Goal: Task Accomplishment & Management: Manage account settings

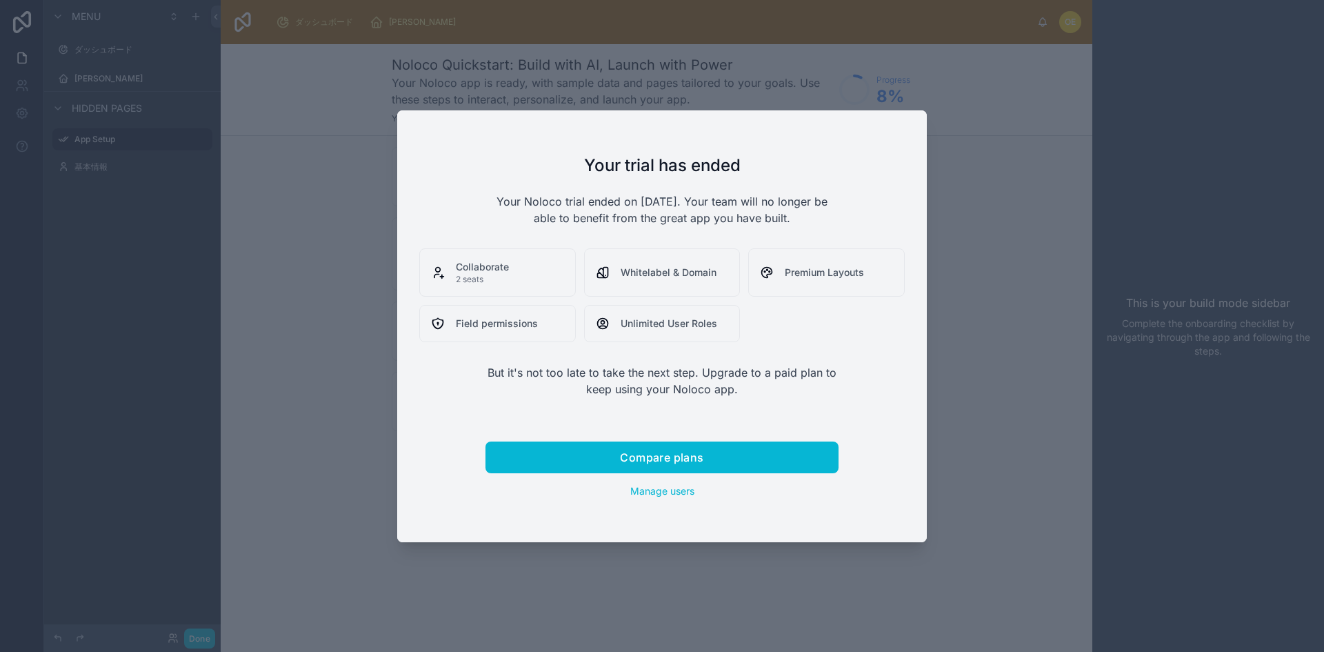
click at [1044, 434] on div at bounding box center [662, 326] width 1324 height 652
click at [955, 442] on div at bounding box center [662, 326] width 1324 height 652
click at [724, 464] on button "Compare plans" at bounding box center [662, 457] width 353 height 32
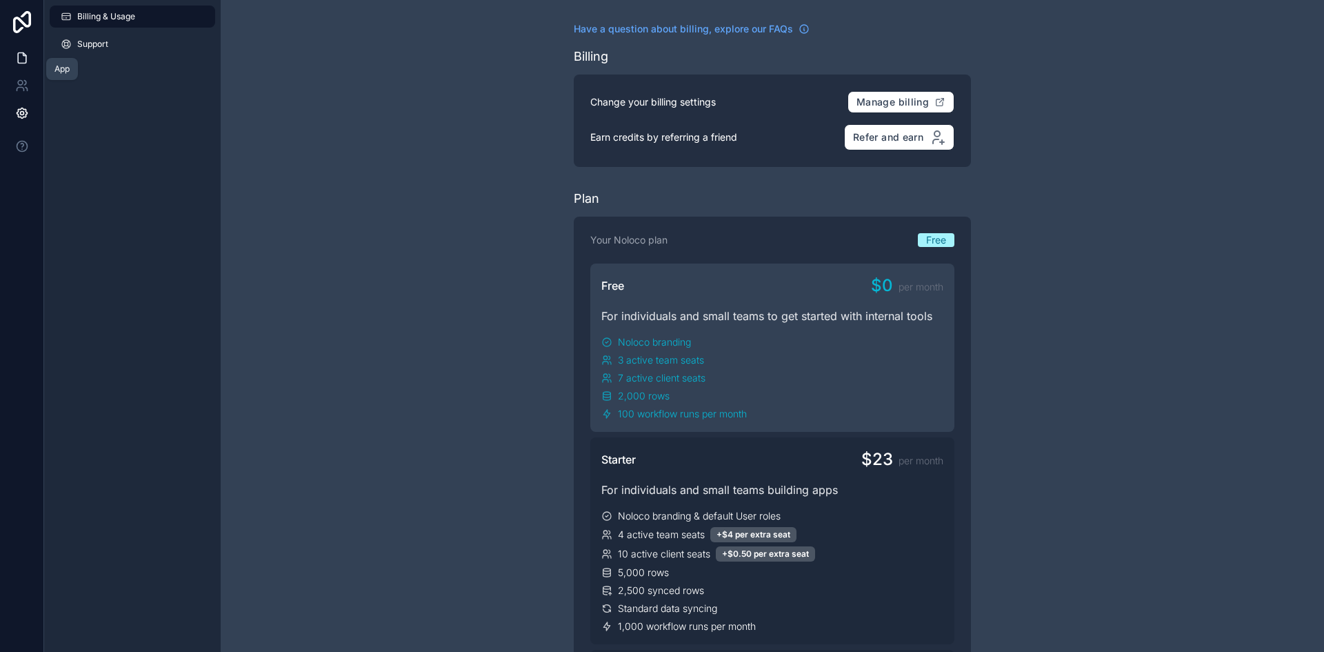
click at [23, 54] on icon at bounding box center [24, 54] width 3 height 3
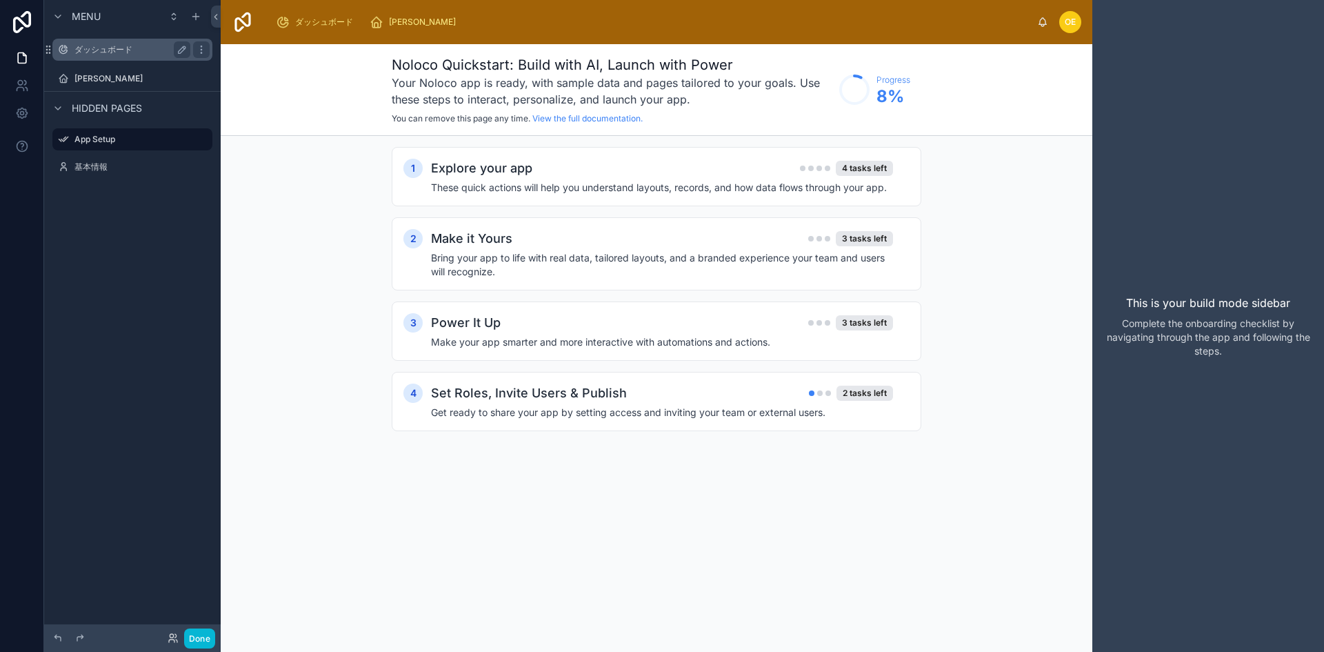
click at [94, 48] on label "ダッシュボード" at bounding box center [129, 49] width 110 height 11
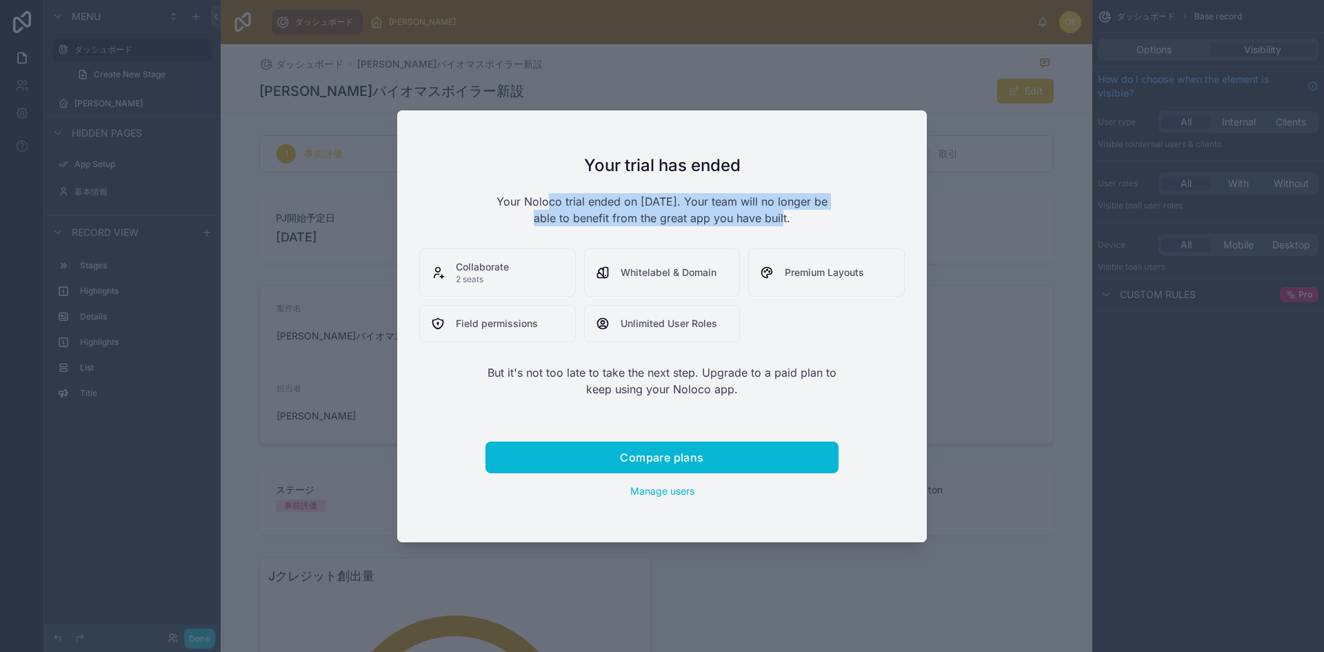
drag, startPoint x: 542, startPoint y: 204, endPoint x: 773, endPoint y: 210, distance: 230.5
click at [773, 210] on p "Your Noloco trial ended on [DATE]. Your team will no longer be able to benefit …" at bounding box center [662, 209] width 353 height 33
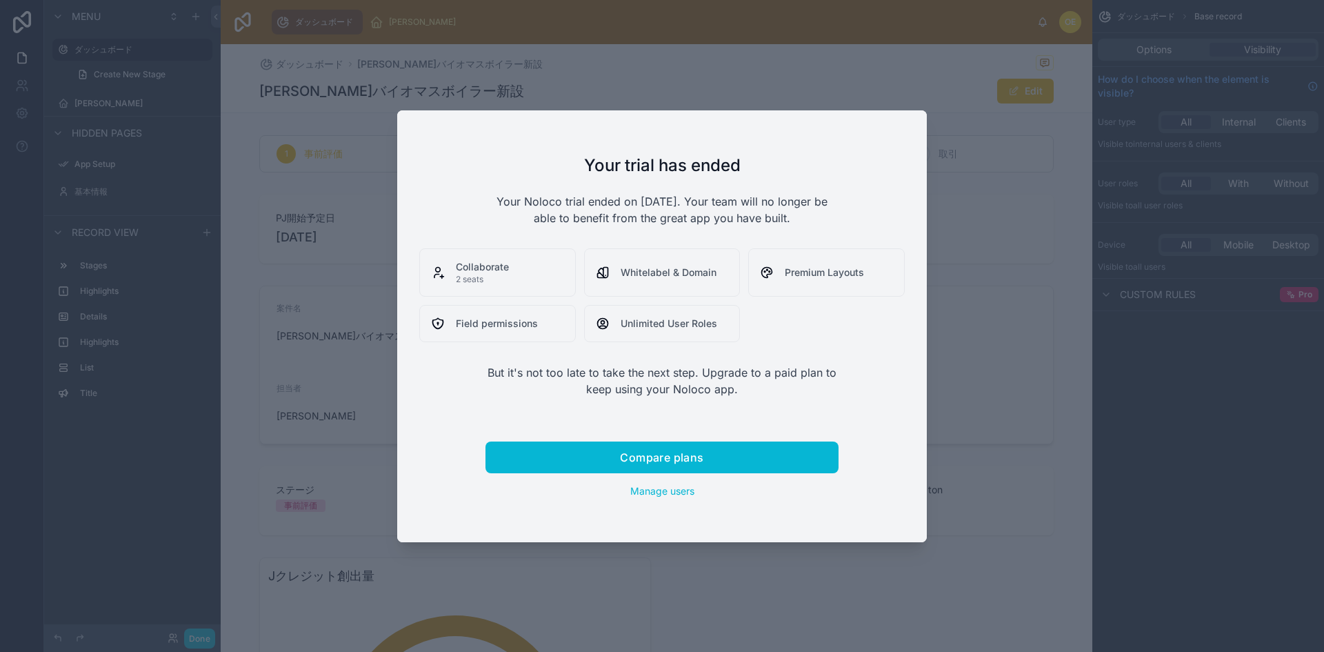
click at [786, 219] on p "Your Noloco trial ended on [DATE]. Your team will no longer be able to benefit …" at bounding box center [662, 209] width 353 height 33
drag, startPoint x: 513, startPoint y: 371, endPoint x: 721, endPoint y: 377, distance: 207.7
click at [721, 377] on p "But it's not too late to take the next step. Upgrade to a paid plan to keep usi…" at bounding box center [662, 380] width 353 height 33
click at [725, 391] on p "But it's not too late to take the next step. Upgrade to a paid plan to keep usi…" at bounding box center [662, 380] width 353 height 33
click at [688, 485] on span "Manage users" at bounding box center [662, 491] width 64 height 12
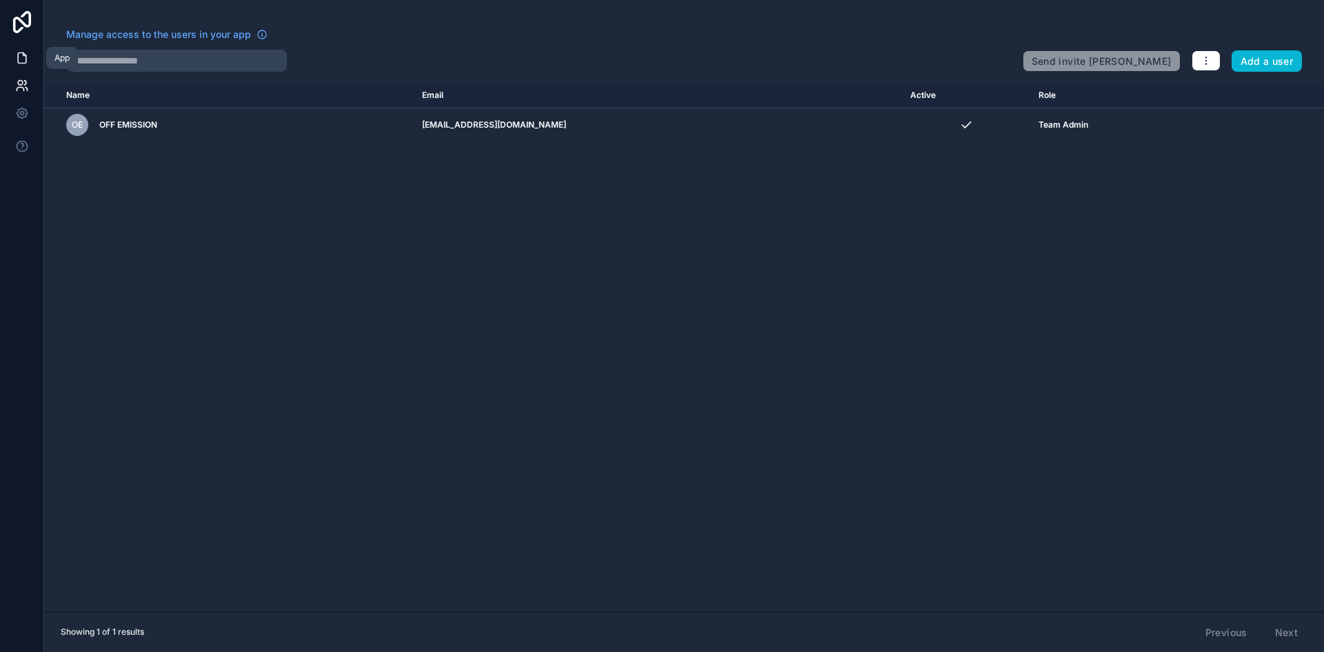
click at [21, 62] on icon at bounding box center [22, 58] width 14 height 14
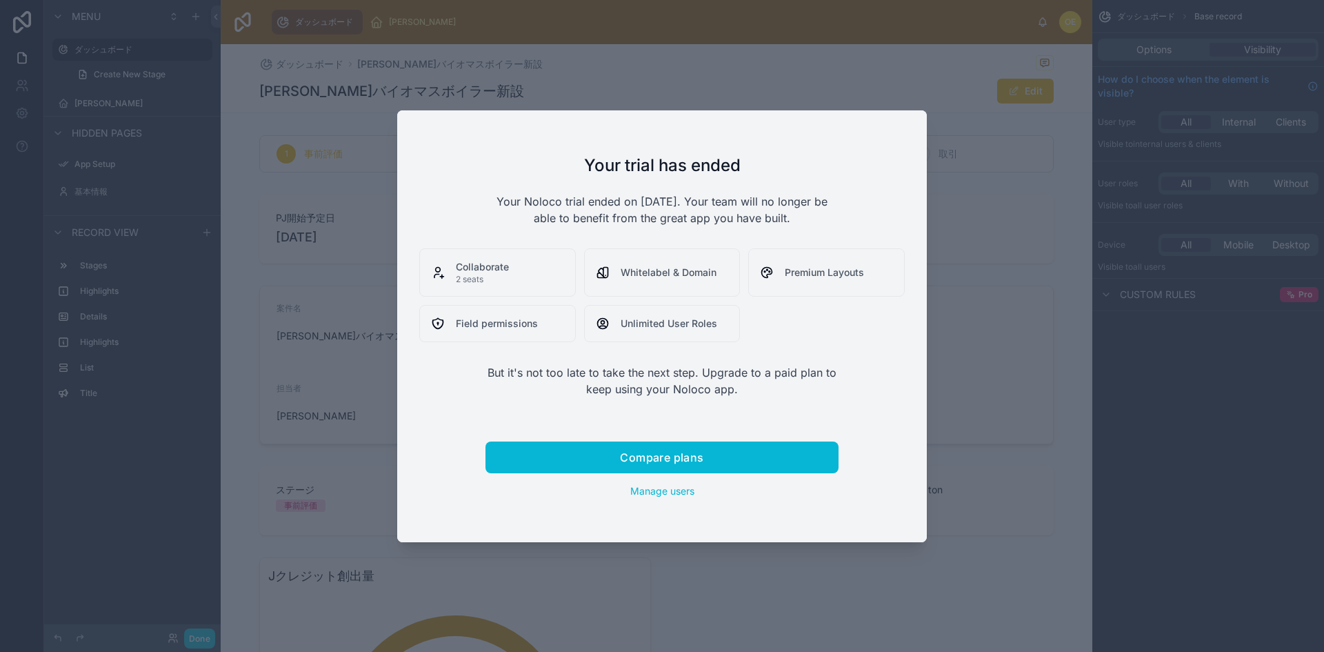
click at [672, 498] on div "Your trial has ended Your Noloco trial ended on [DATE]. Your team will no longe…" at bounding box center [662, 326] width 530 height 432
click at [672, 493] on span "Manage users" at bounding box center [662, 491] width 64 height 12
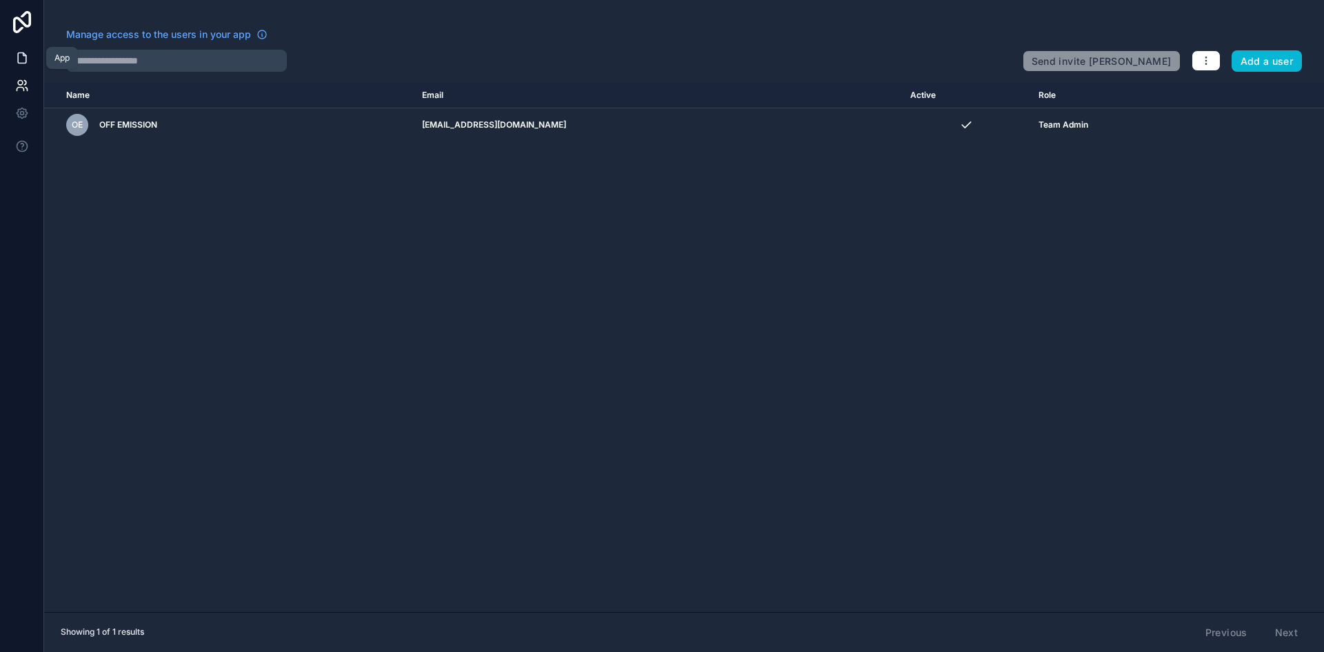
click at [19, 56] on icon at bounding box center [22, 58] width 14 height 14
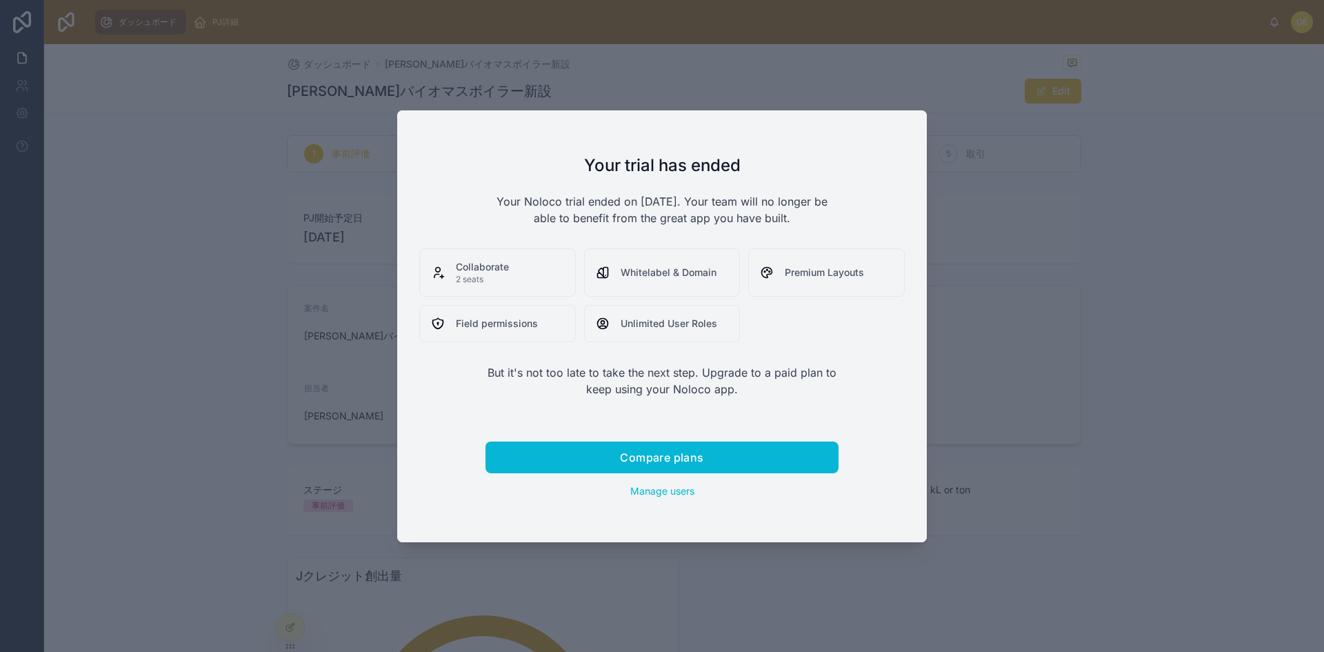
click at [211, 94] on div at bounding box center [662, 326] width 1324 height 652
click at [666, 488] on span "Manage users" at bounding box center [662, 491] width 64 height 12
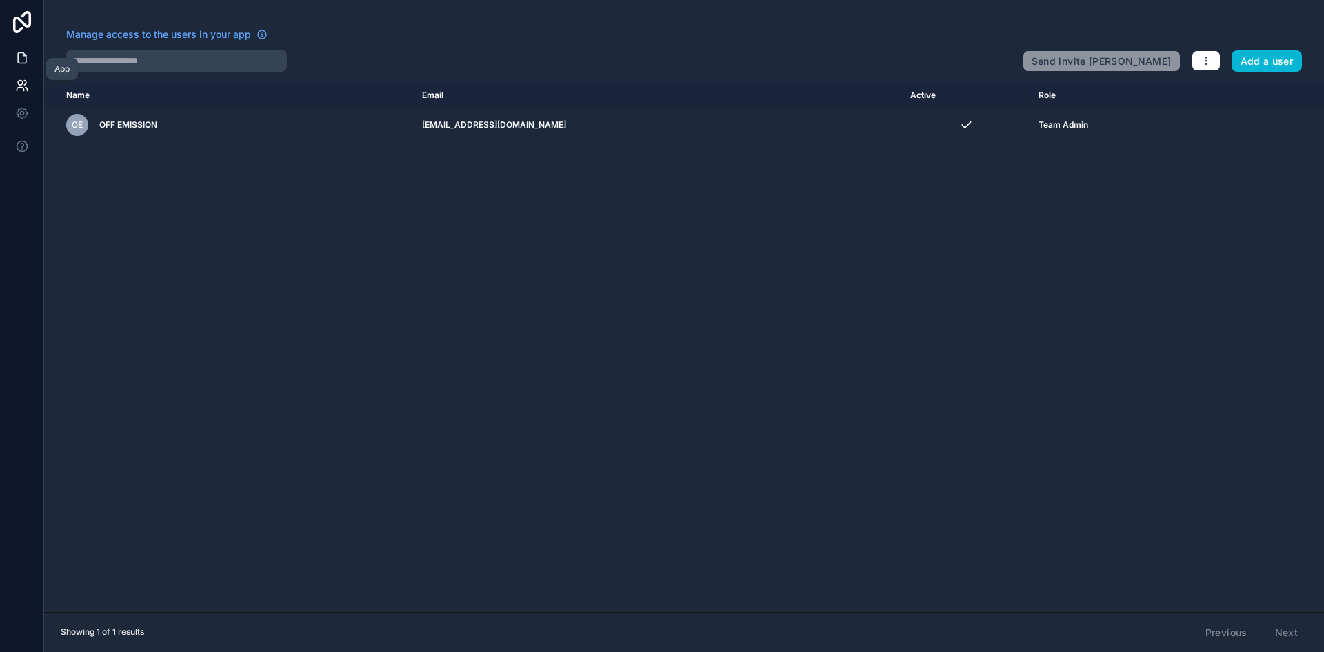
click at [24, 57] on icon at bounding box center [22, 58] width 14 height 14
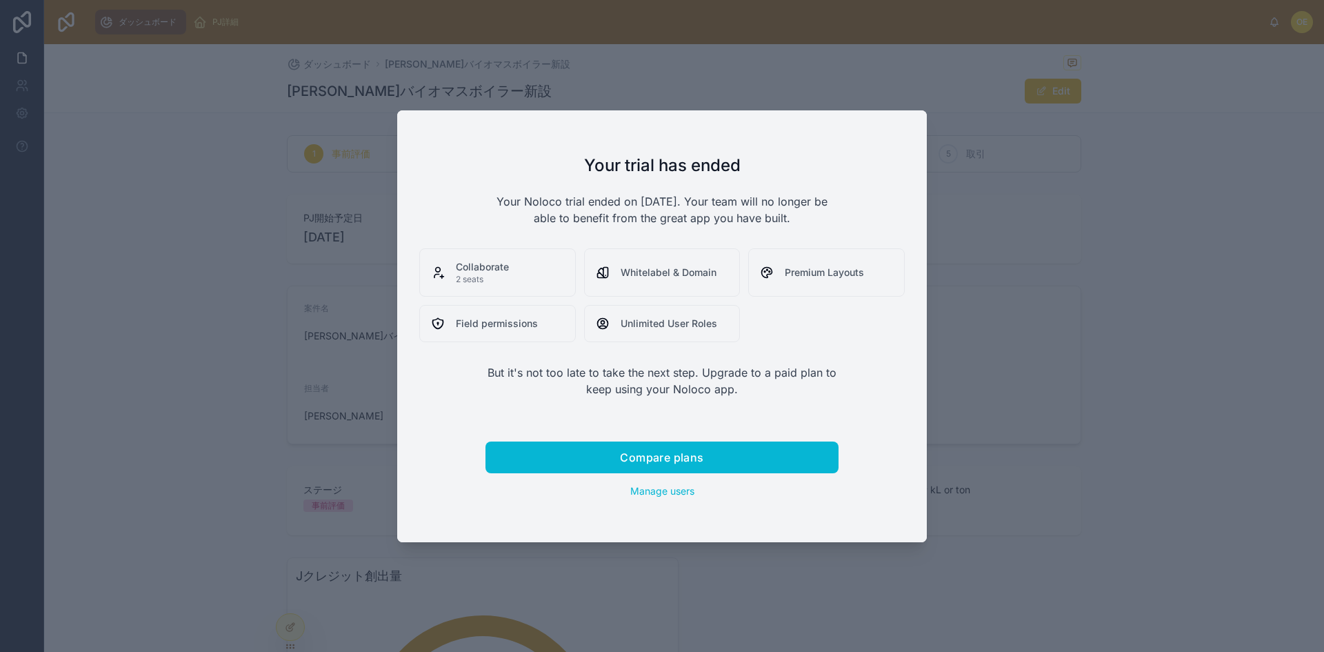
click at [1032, 415] on div at bounding box center [662, 326] width 1324 height 652
click at [985, 384] on div at bounding box center [662, 326] width 1324 height 652
